Goal: Communication & Community: Ask a question

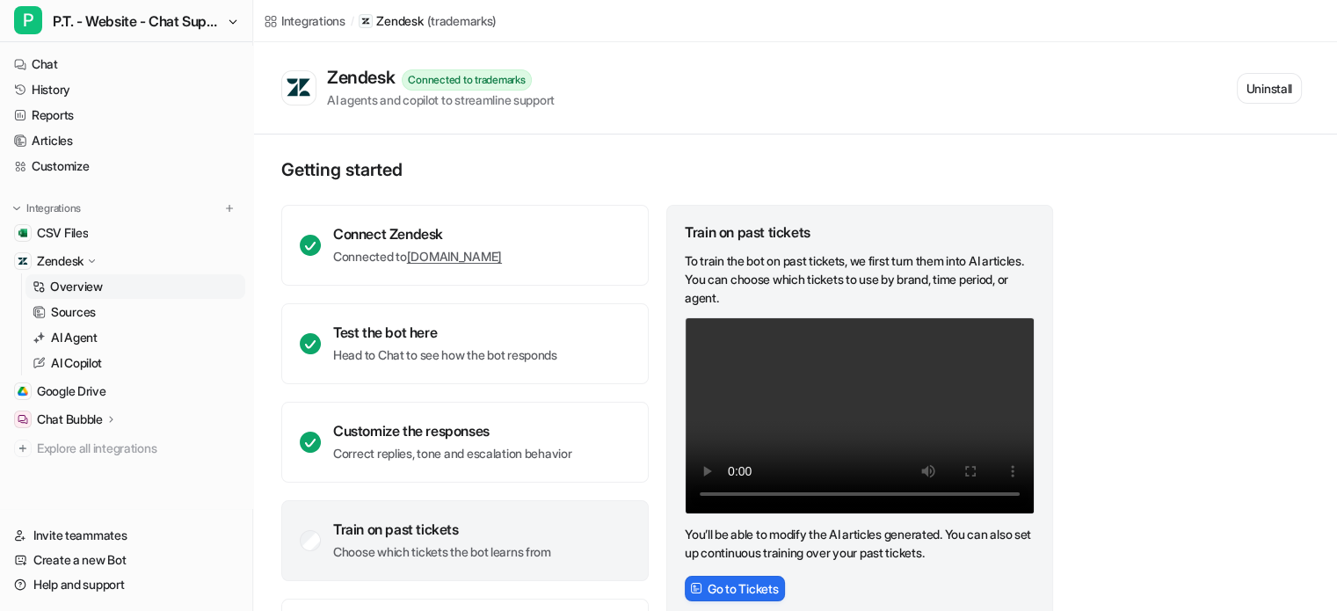
scroll to position [2, 0]
click at [91, 578] on link "Help and support" at bounding box center [126, 584] width 238 height 25
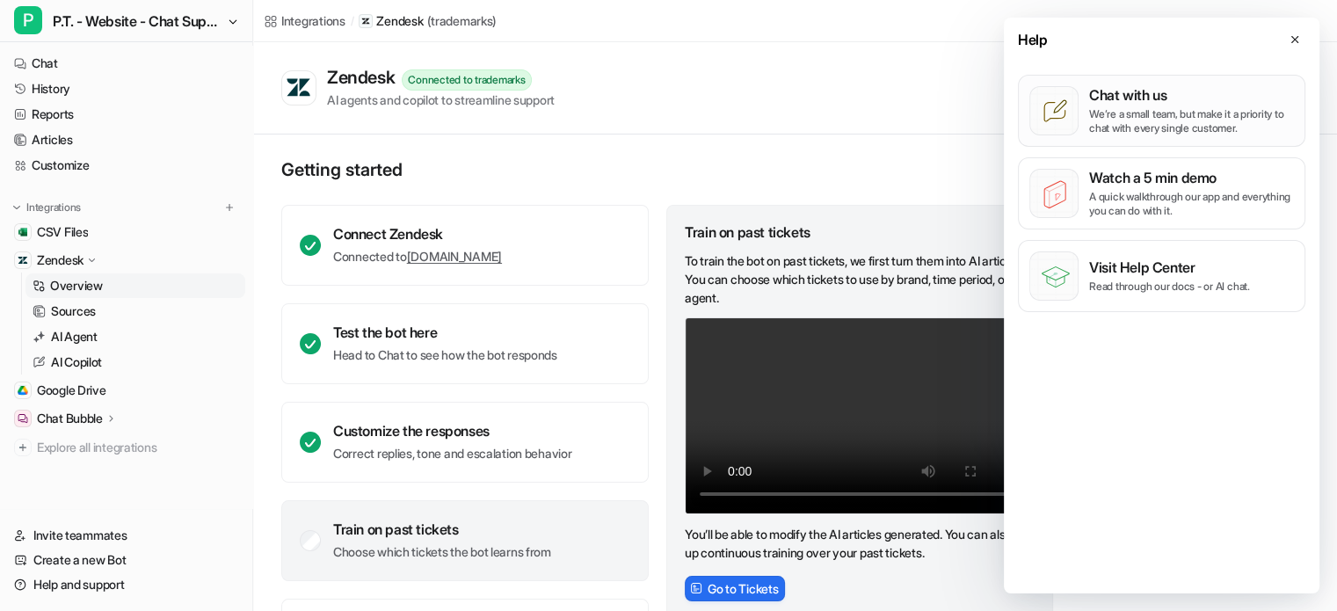
click at [1087, 123] on button "Chat with us We’re a small team, but make it a priority to chat with every sing…" at bounding box center [1161, 111] width 287 height 72
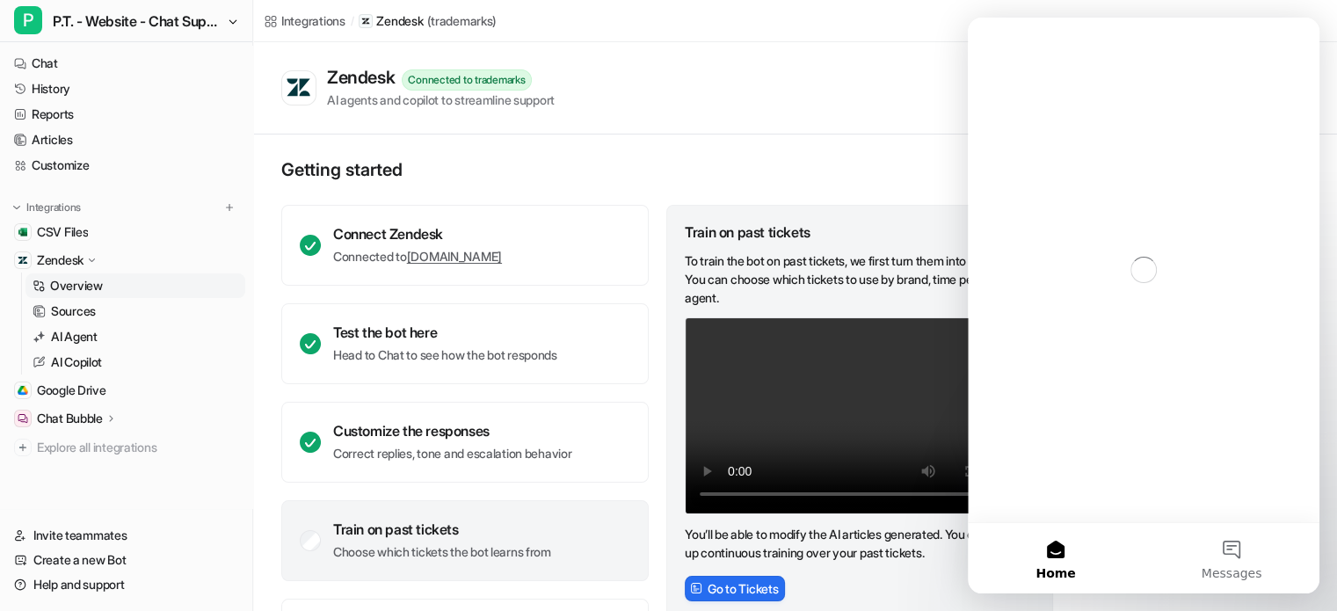
scroll to position [0, 0]
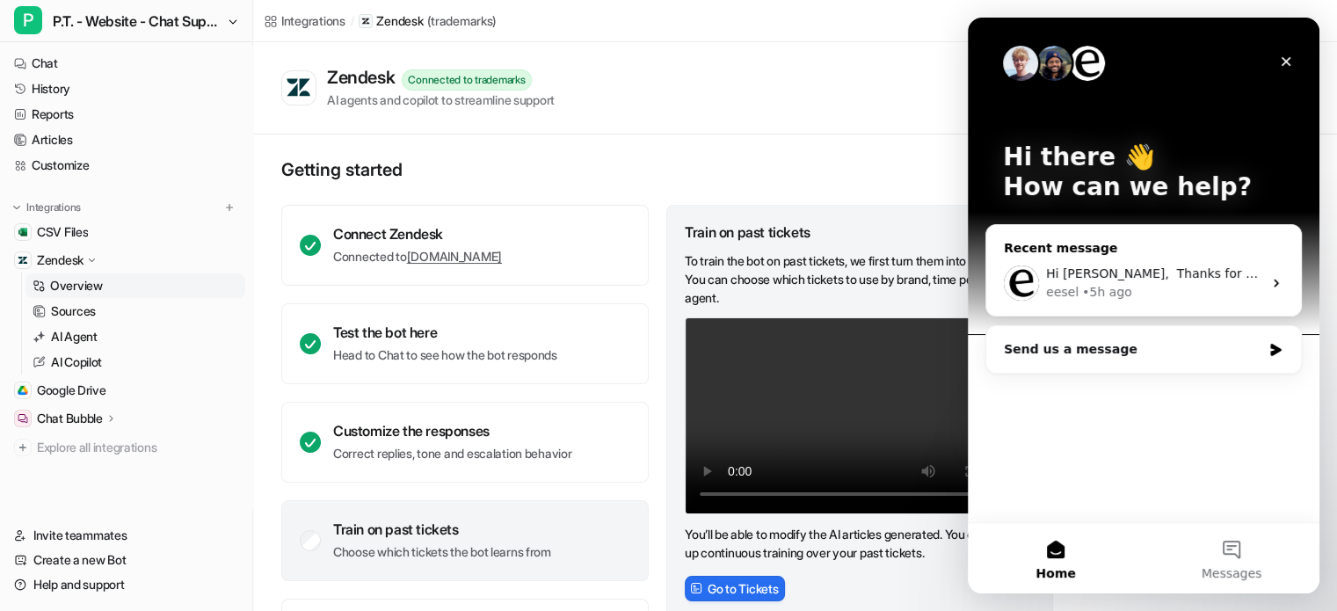
click at [1217, 291] on div "eesel • 5h ago" at bounding box center [1154, 292] width 216 height 18
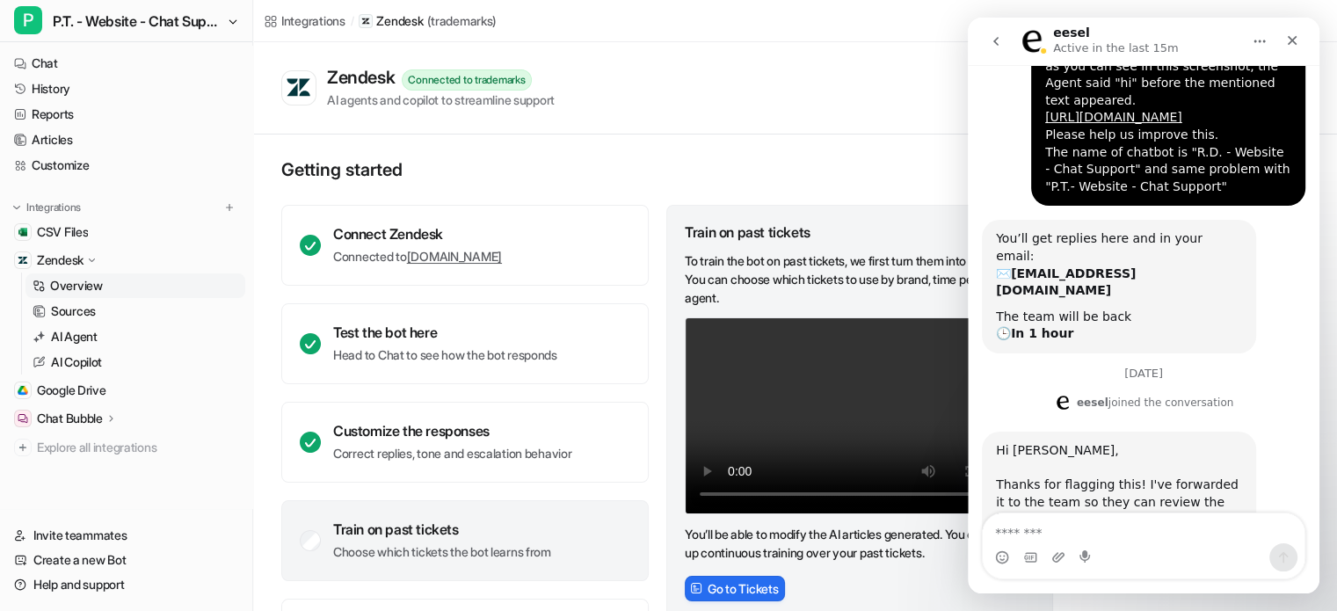
scroll to position [433, 0]
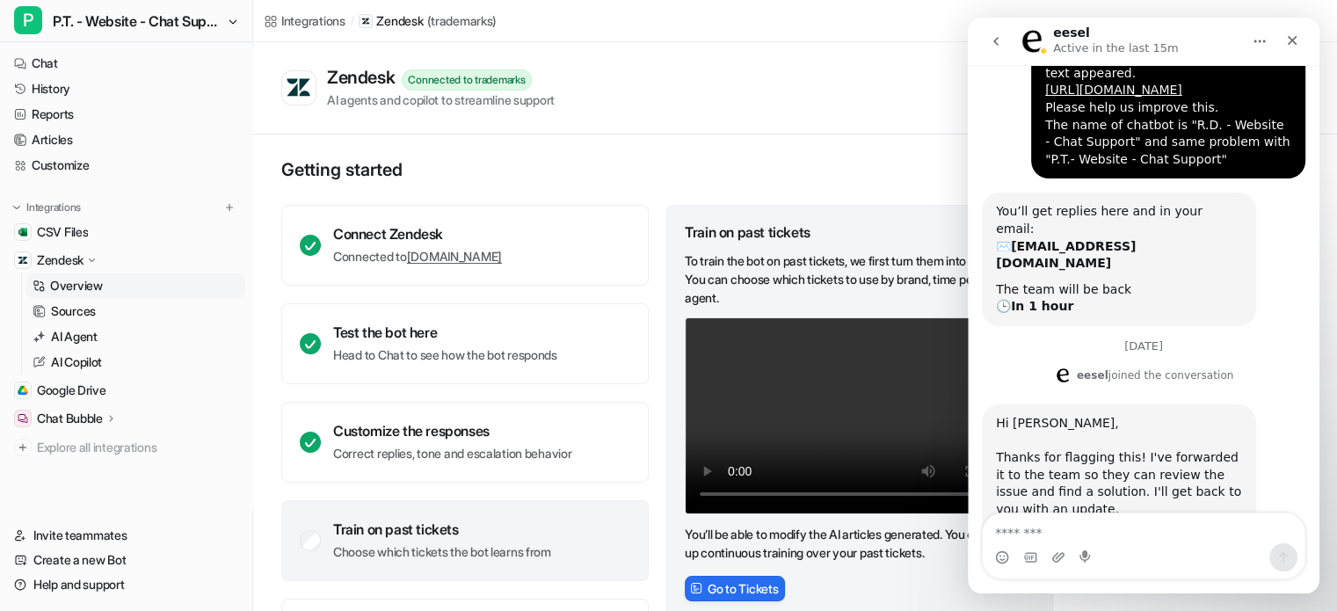
click at [1109, 543] on textarea "Message…" at bounding box center [1144, 528] width 322 height 30
click at [1054, 546] on div "Intercom messenger" at bounding box center [1058, 557] width 14 height 28
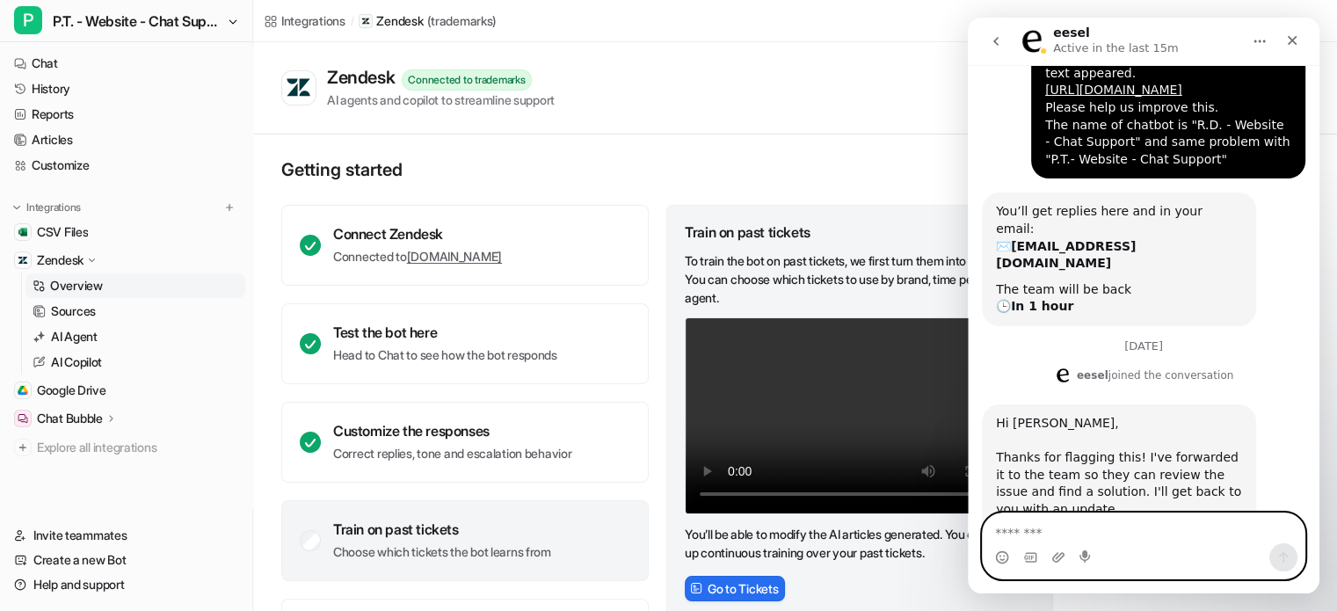
click at [1061, 532] on textarea "Message…" at bounding box center [1144, 528] width 322 height 30
type textarea "*******"
click at [1281, 565] on button "Send a message…" at bounding box center [1283, 557] width 28 height 28
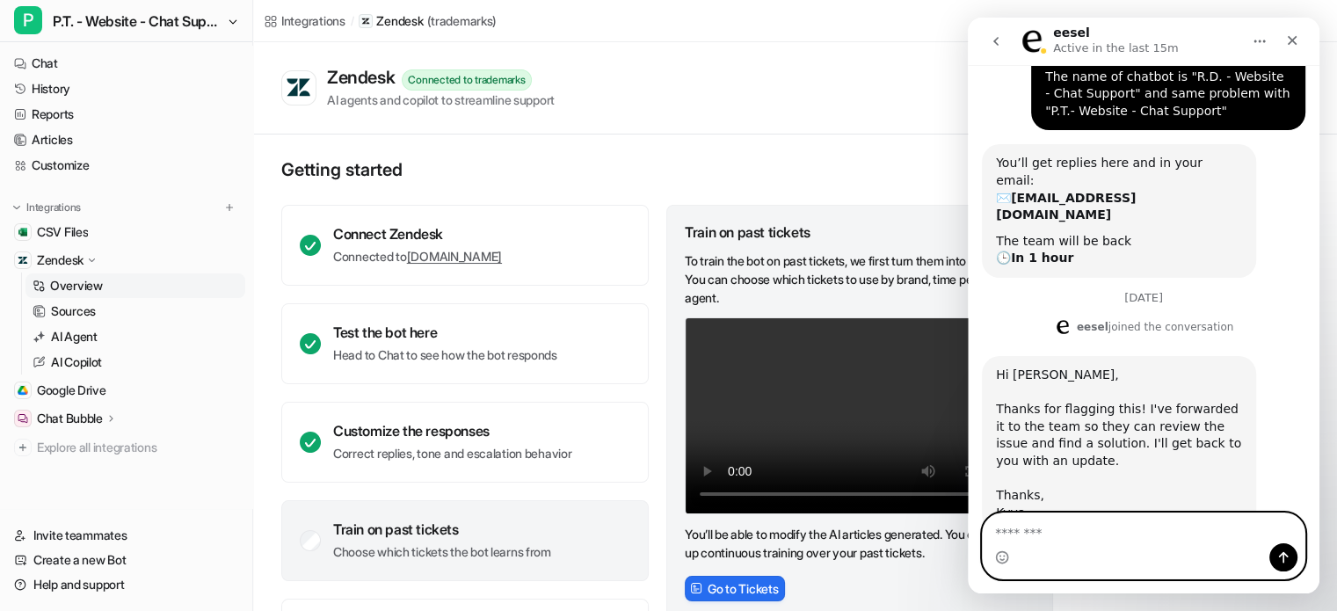
scroll to position [485, 0]
